Goal: Task Accomplishment & Management: Manage account settings

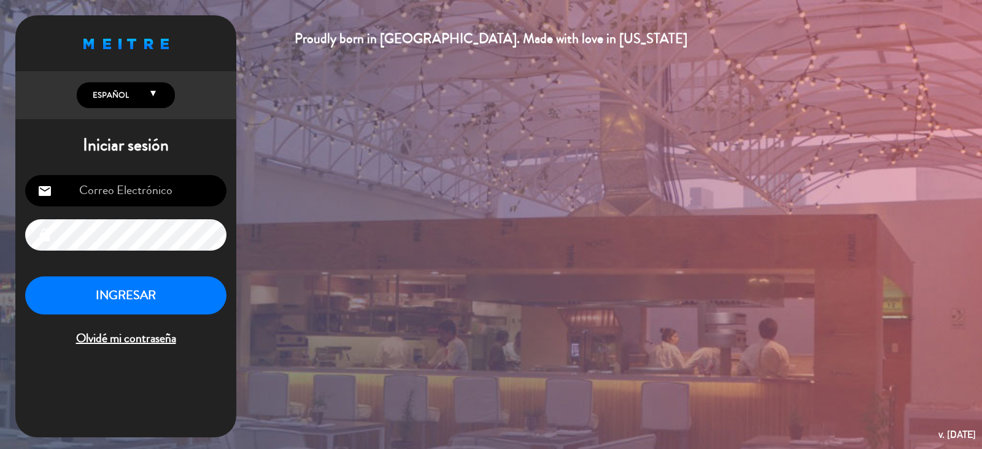
type input "[EMAIL_ADDRESS][DOMAIN_NAME]"
click at [142, 290] on button "INGRESAR" at bounding box center [125, 295] width 201 height 39
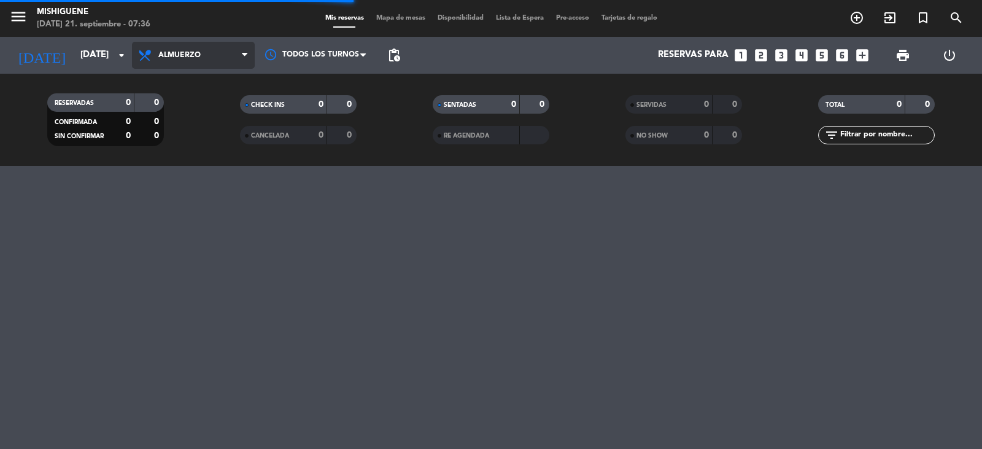
click at [242, 51] on icon at bounding box center [245, 55] width 6 height 10
click at [209, 146] on div "menu Mishiguene [DATE] 21. septiembre - 07:36 Mis reservas Mapa de mesas Dispon…" at bounding box center [491, 83] width 982 height 166
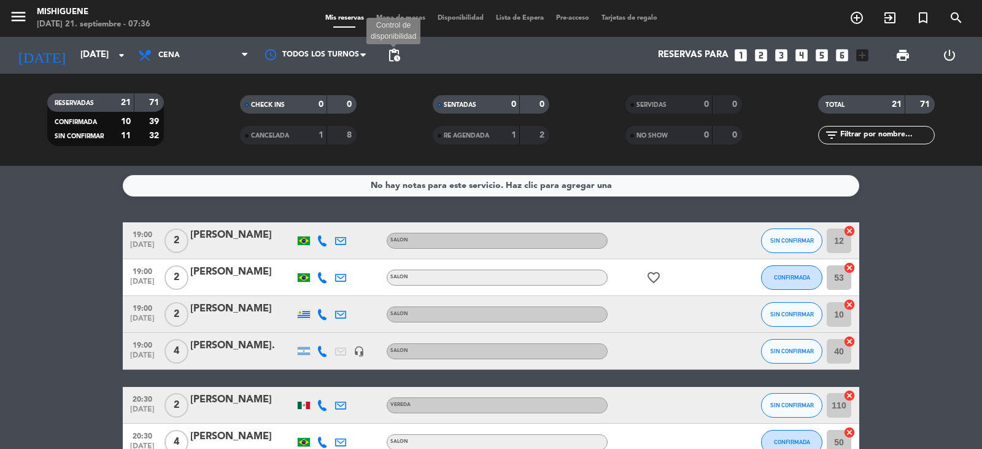
click at [390, 57] on span "pending_actions" at bounding box center [394, 55] width 15 height 15
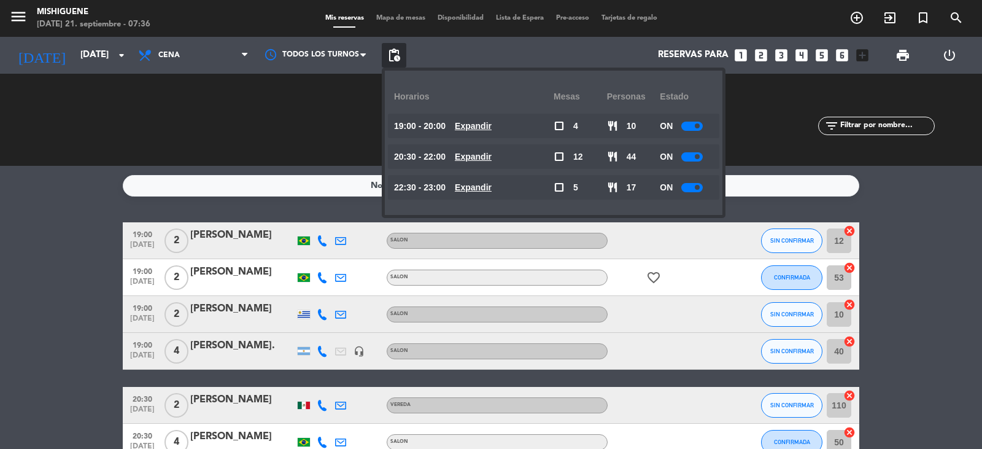
click at [390, 57] on span "pending_actions" at bounding box center [394, 55] width 15 height 15
